Goal: Use online tool/utility: Utilize a website feature to perform a specific function

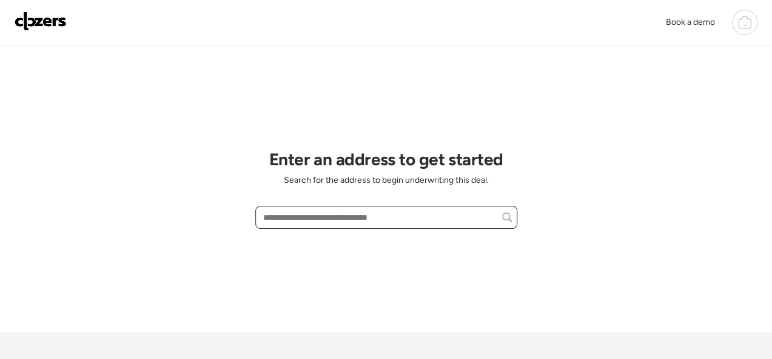
click at [319, 222] on input "text" at bounding box center [386, 217] width 251 height 17
paste input "**********"
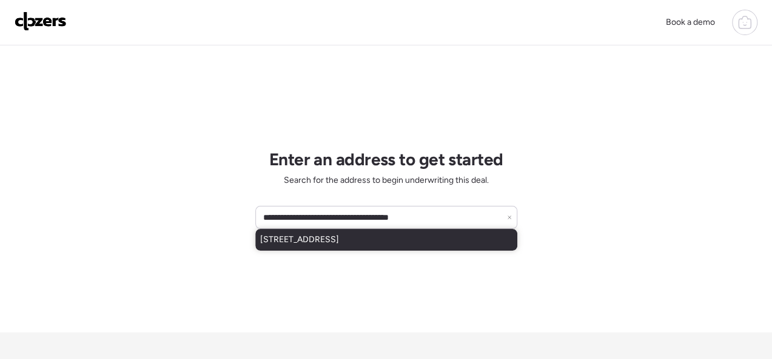
click at [339, 237] on span "[STREET_ADDRESS]" at bounding box center [299, 240] width 79 height 12
type input "**********"
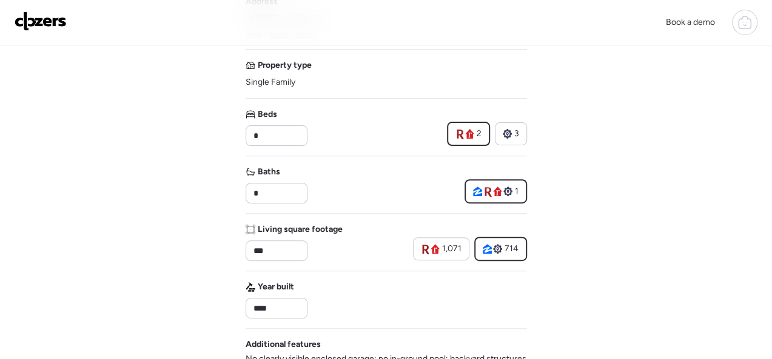
scroll to position [121, 0]
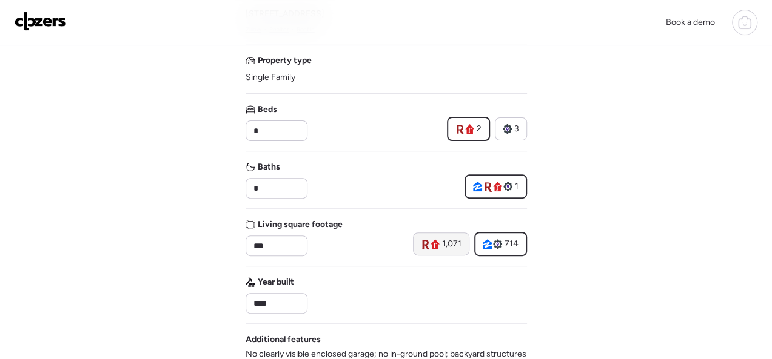
click at [433, 242] on icon at bounding box center [434, 244] width 9 height 10
type input "****"
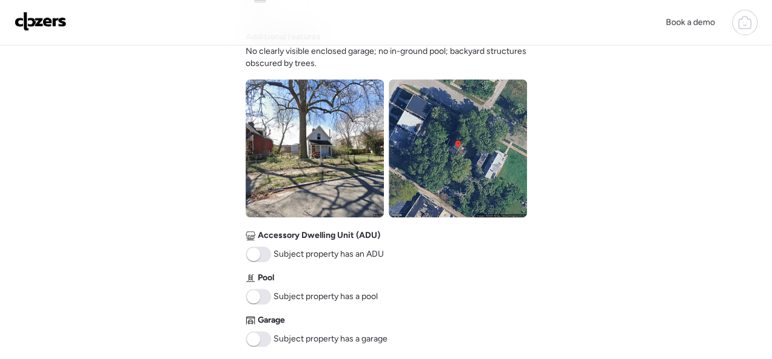
scroll to position [606, 0]
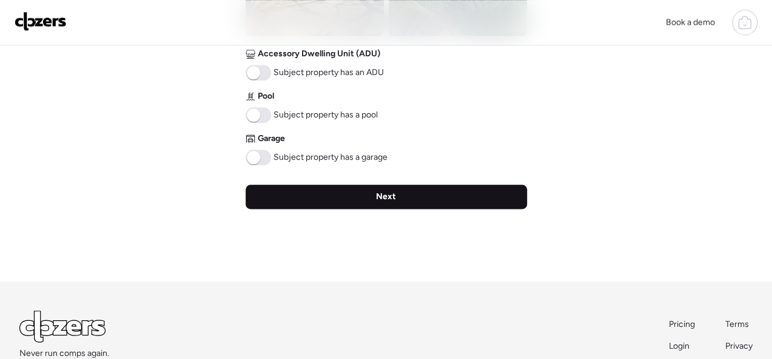
click at [380, 198] on span "Next" at bounding box center [386, 197] width 20 height 12
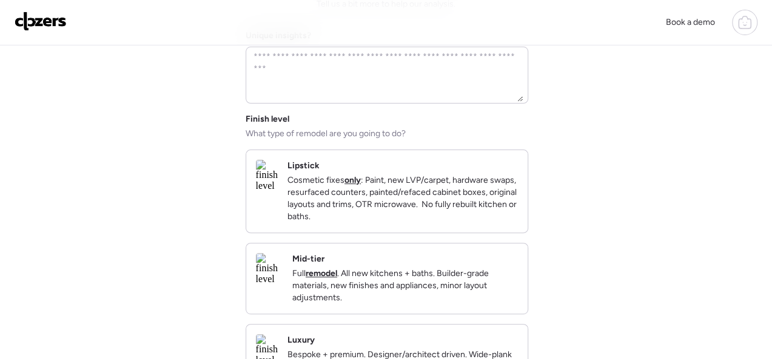
scroll to position [121, 0]
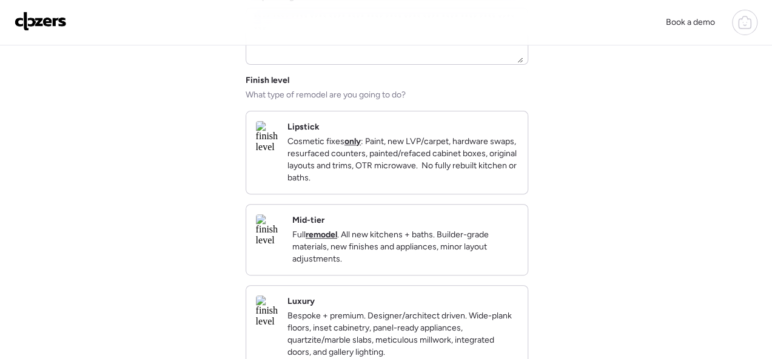
click at [455, 226] on div "Mid-tier Full remodel . All new kitchens + baths. Builder-grade materials, new …" at bounding box center [404, 240] width 225 height 51
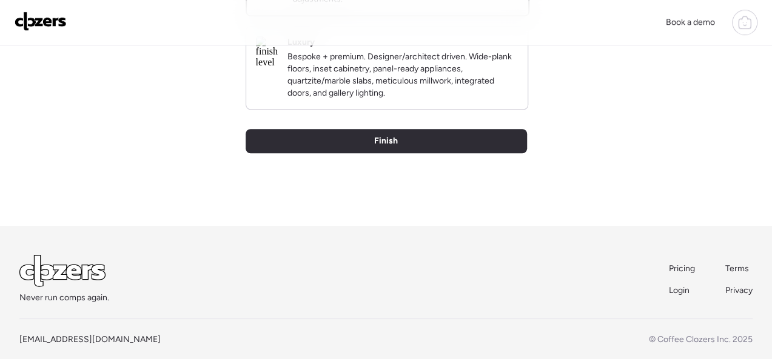
scroll to position [417, 0]
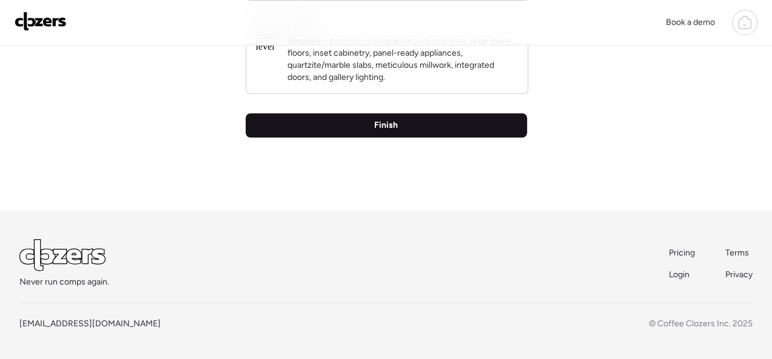
click at [397, 127] on div "Finish" at bounding box center [385, 125] width 281 height 24
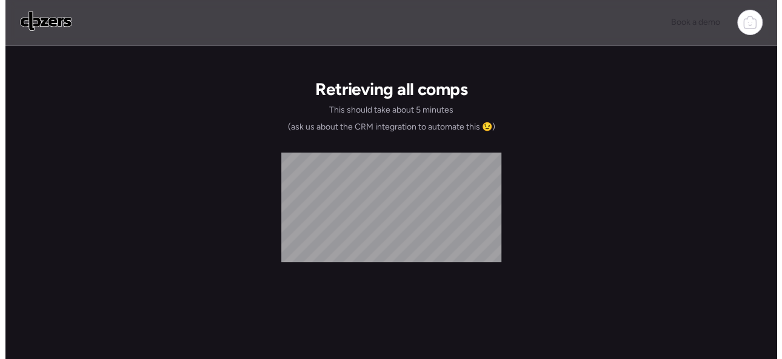
scroll to position [0, 0]
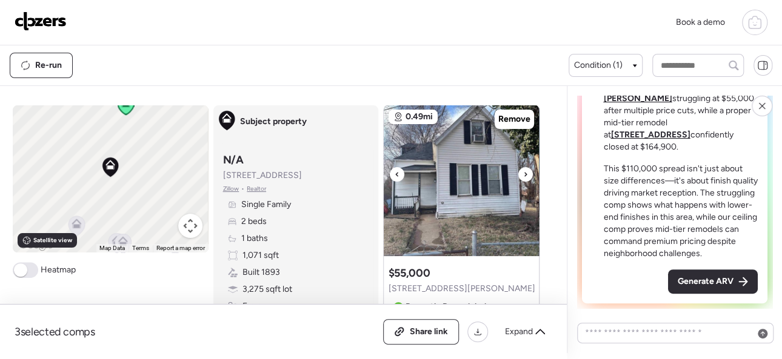
scroll to position [61, 0]
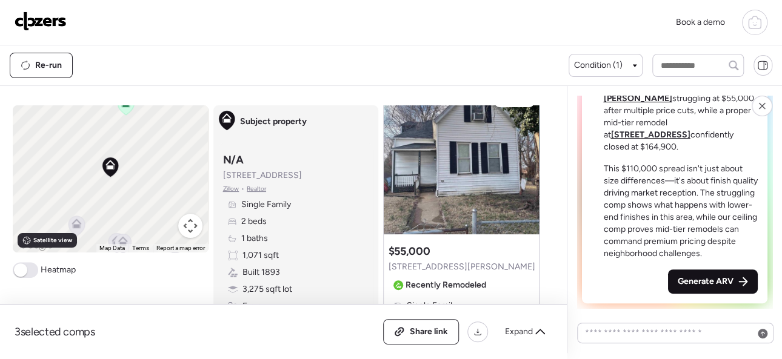
click at [700, 285] on span "Generate ARV" at bounding box center [706, 282] width 56 height 12
